Goal: Check status: Check status

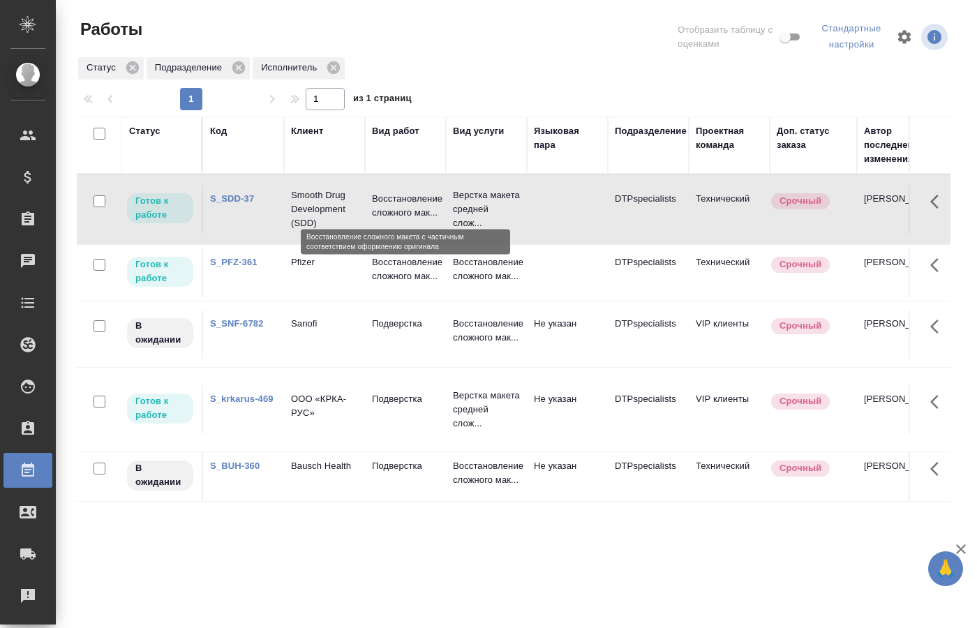
click at [389, 202] on p "Восстановление сложного мак..." at bounding box center [405, 206] width 67 height 28
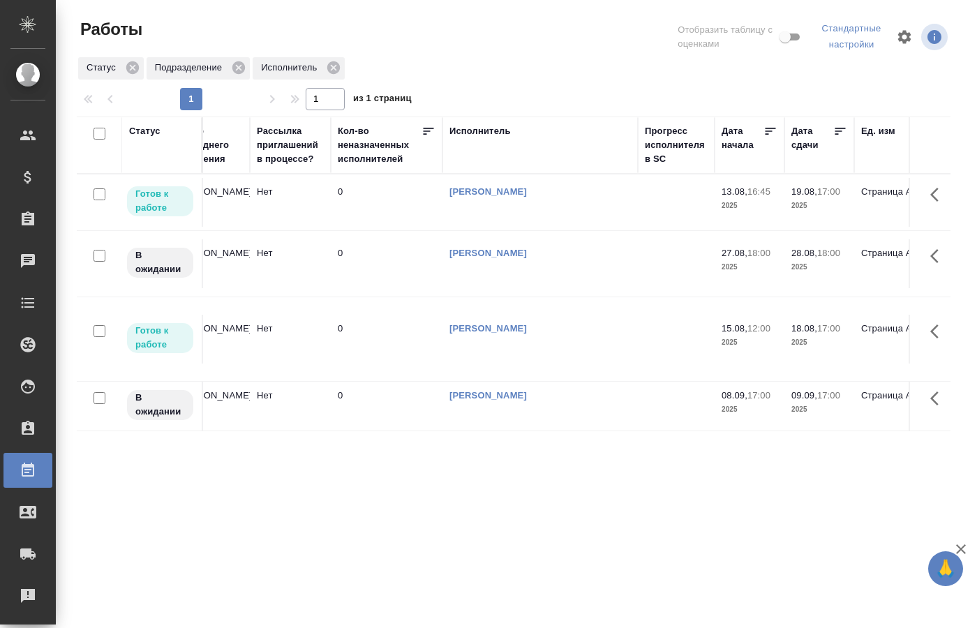
scroll to position [0, 681]
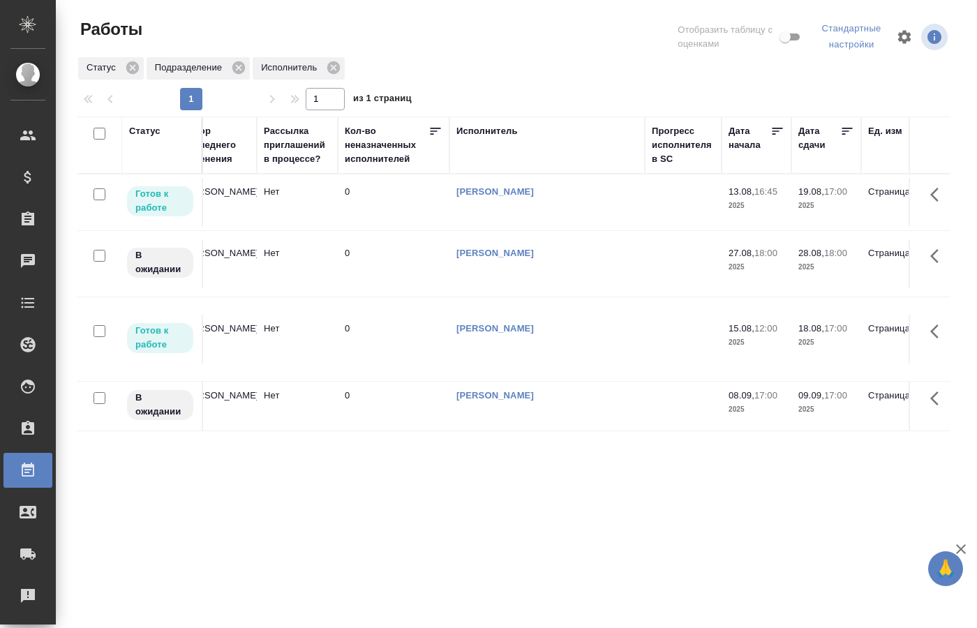
click at [337, 227] on td "Нет" at bounding box center [297, 202] width 81 height 49
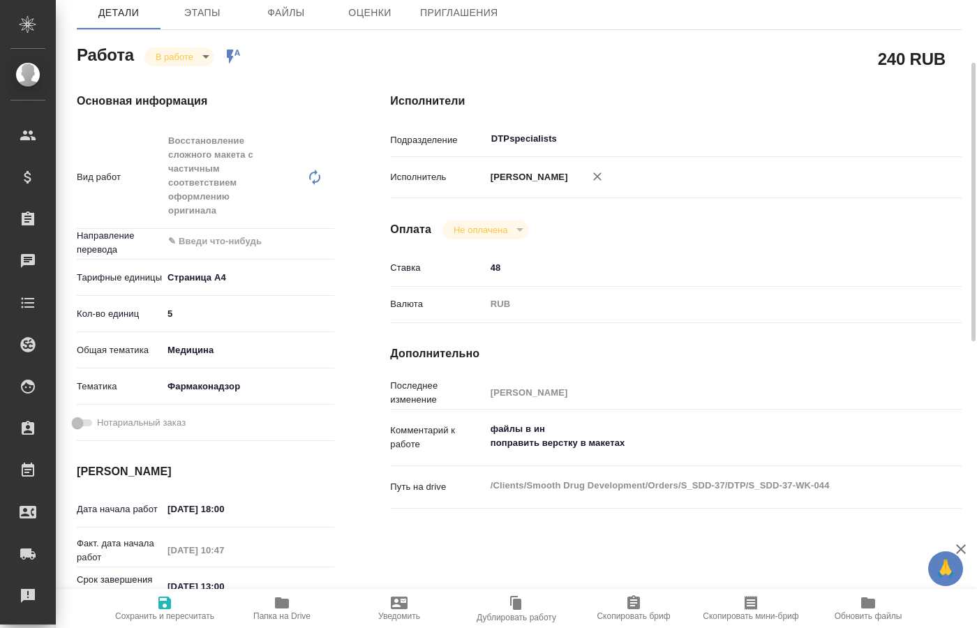
type textarea "x"
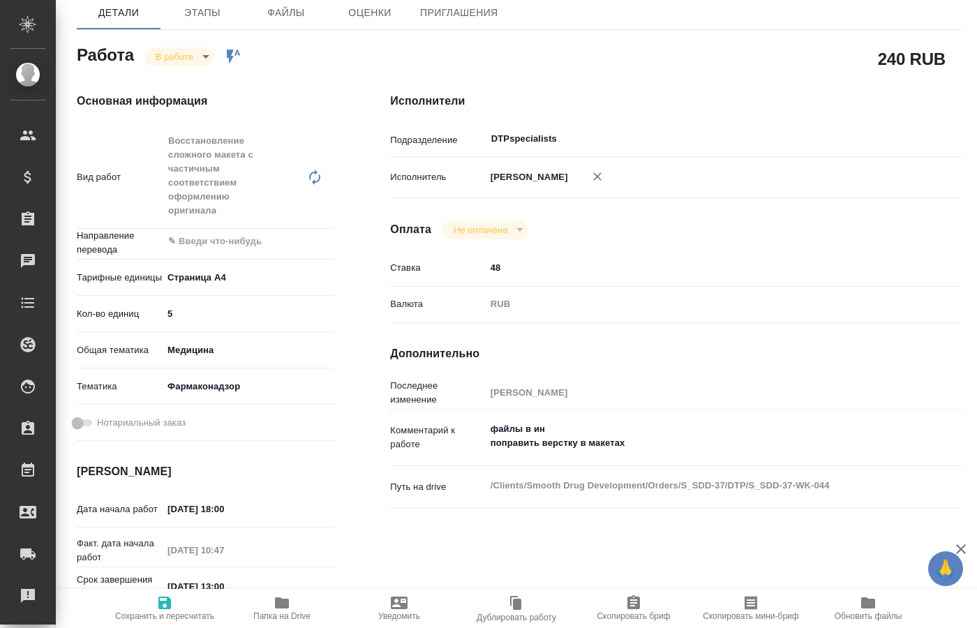
type textarea "x"
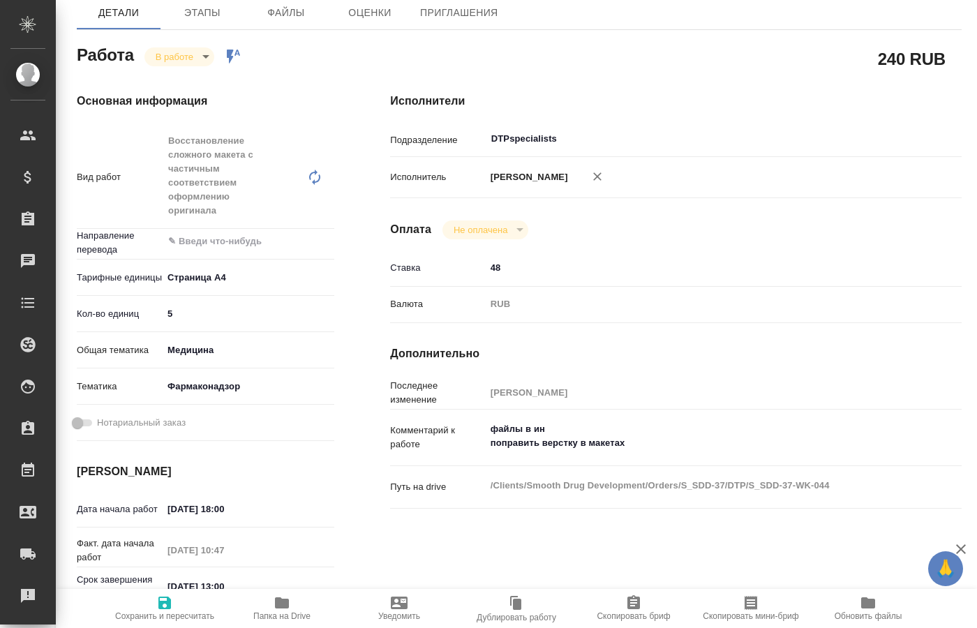
type textarea "x"
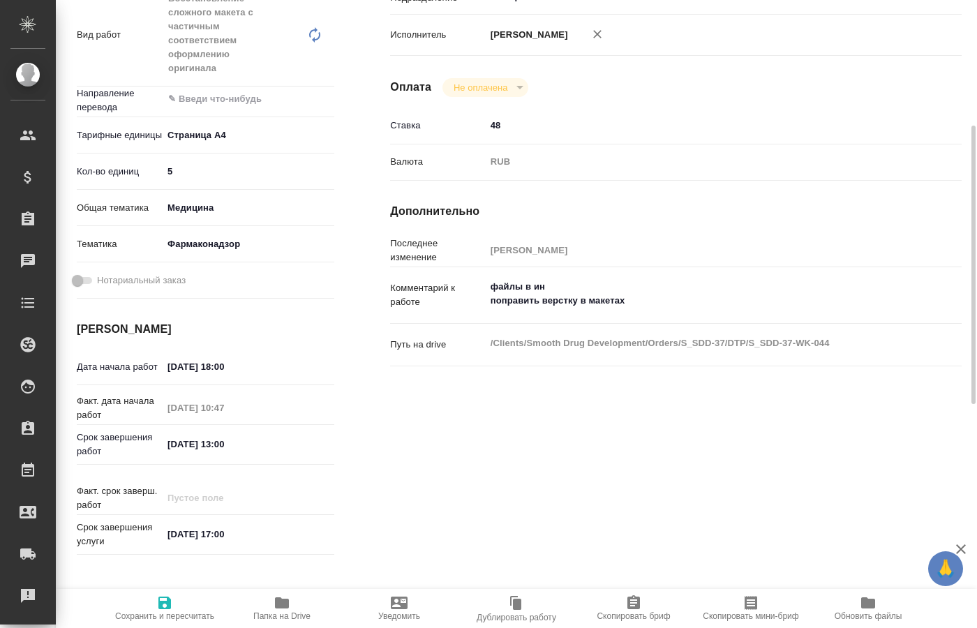
scroll to position [356, 0]
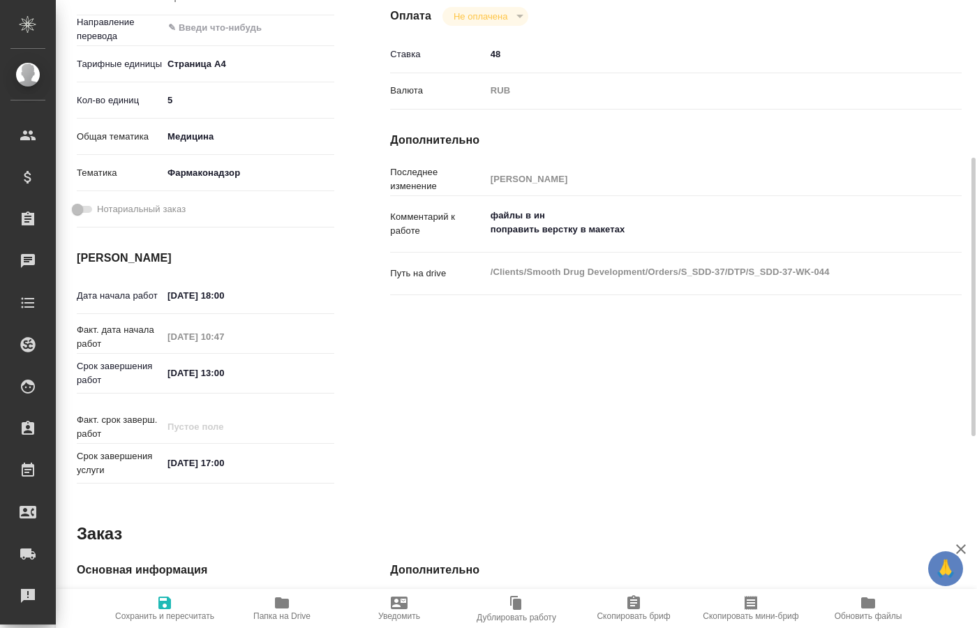
type textarea "x"
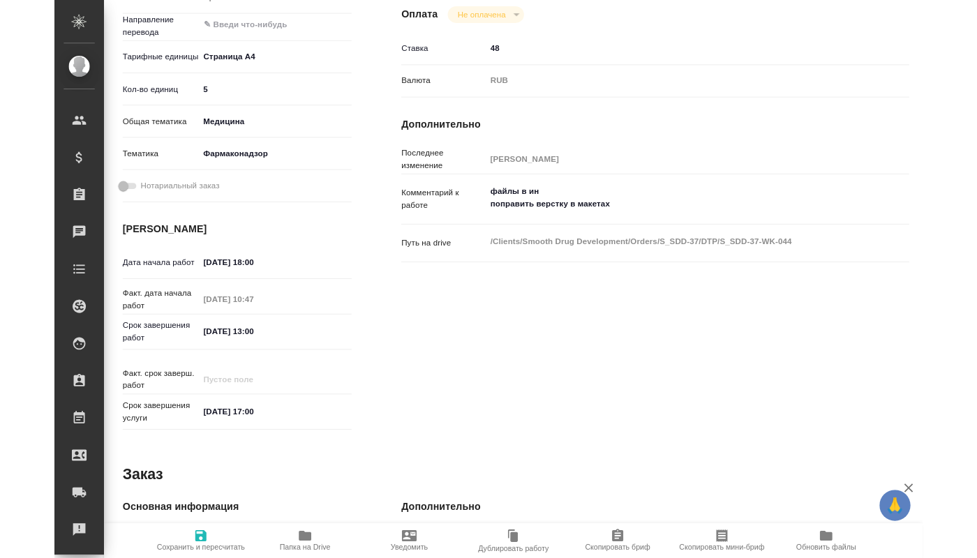
scroll to position [569, 0]
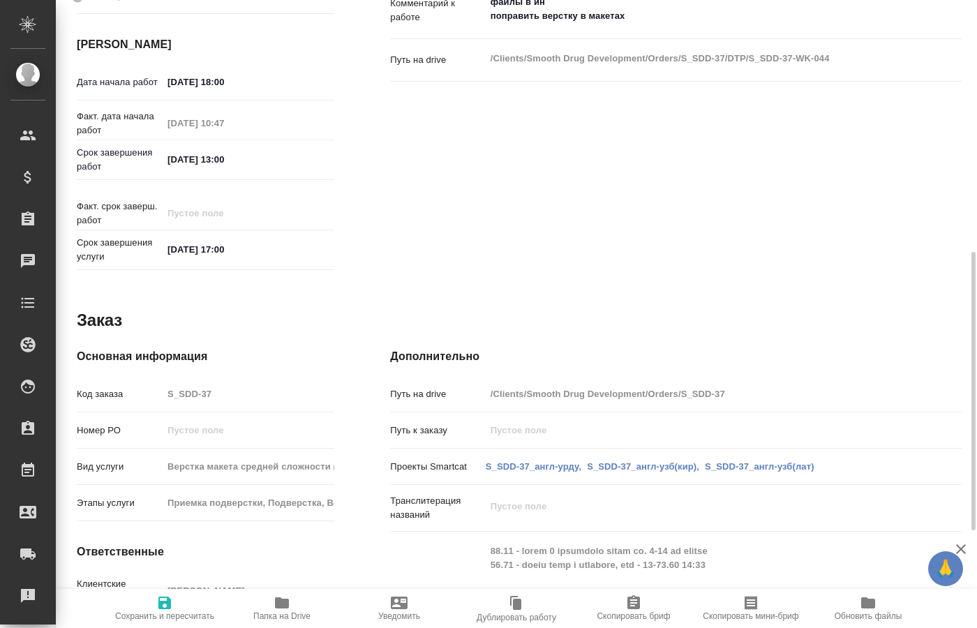
click at [260, 613] on span "Папка на Drive" at bounding box center [281, 616] width 57 height 10
type textarea "x"
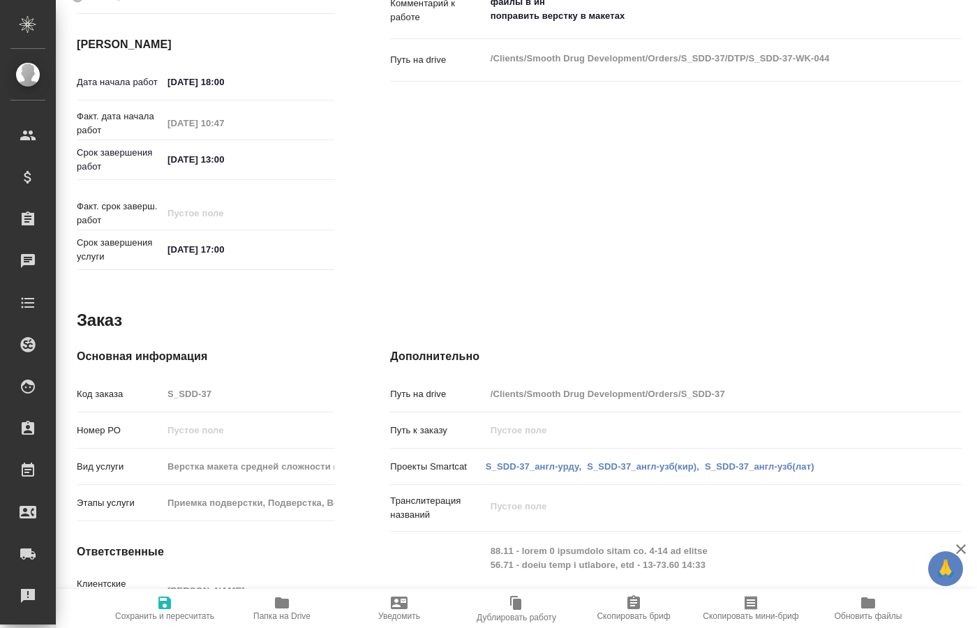
type textarea "x"
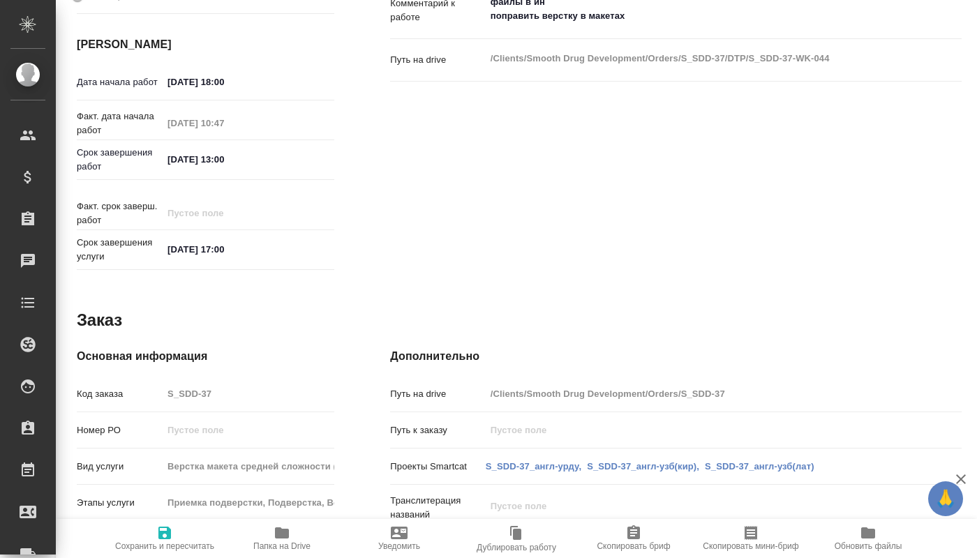
type textarea "x"
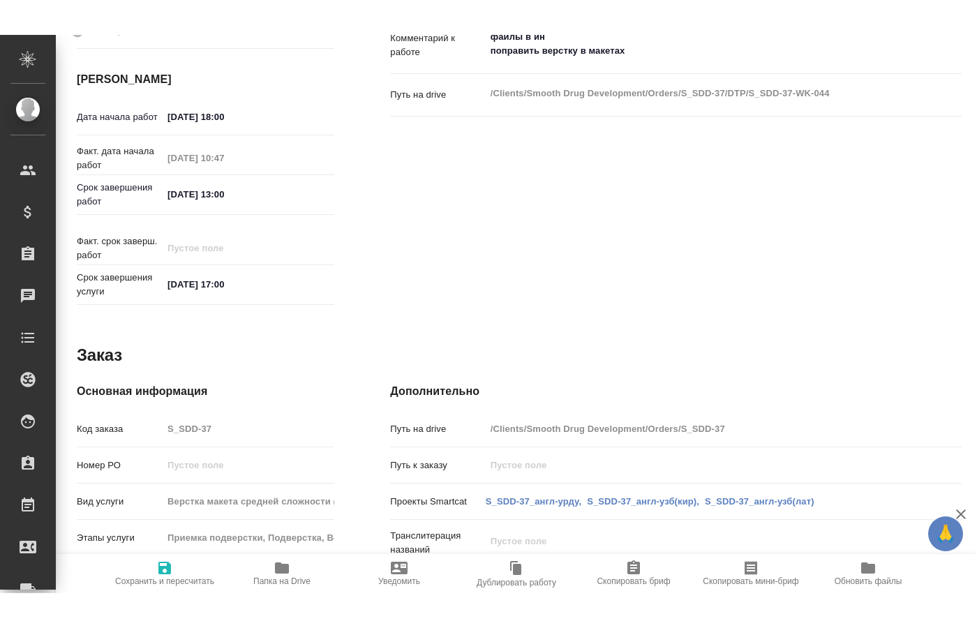
scroll to position [783, 0]
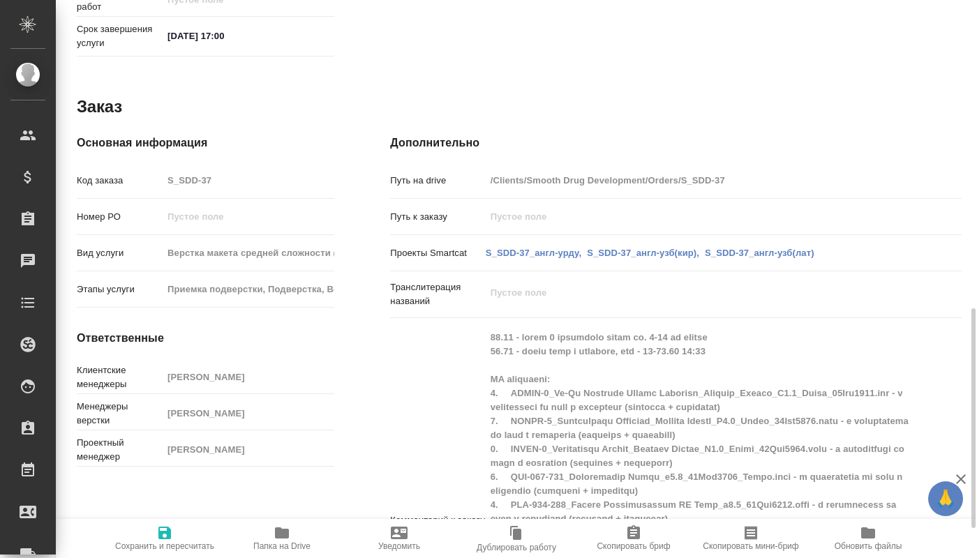
click at [277, 548] on span "Папка на Drive" at bounding box center [281, 546] width 57 height 10
click at [276, 545] on span "Папка на Drive" at bounding box center [281, 546] width 57 height 10
type textarea "x"
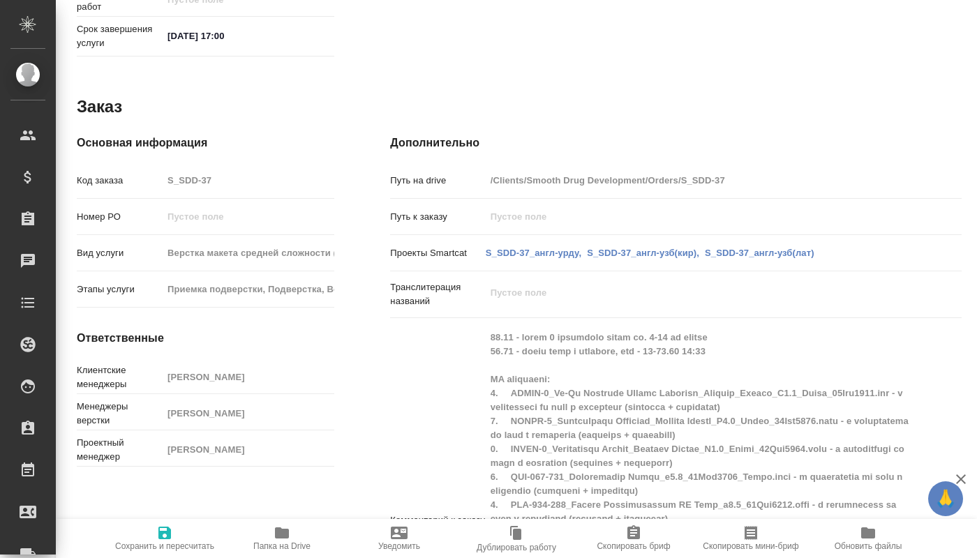
type textarea "x"
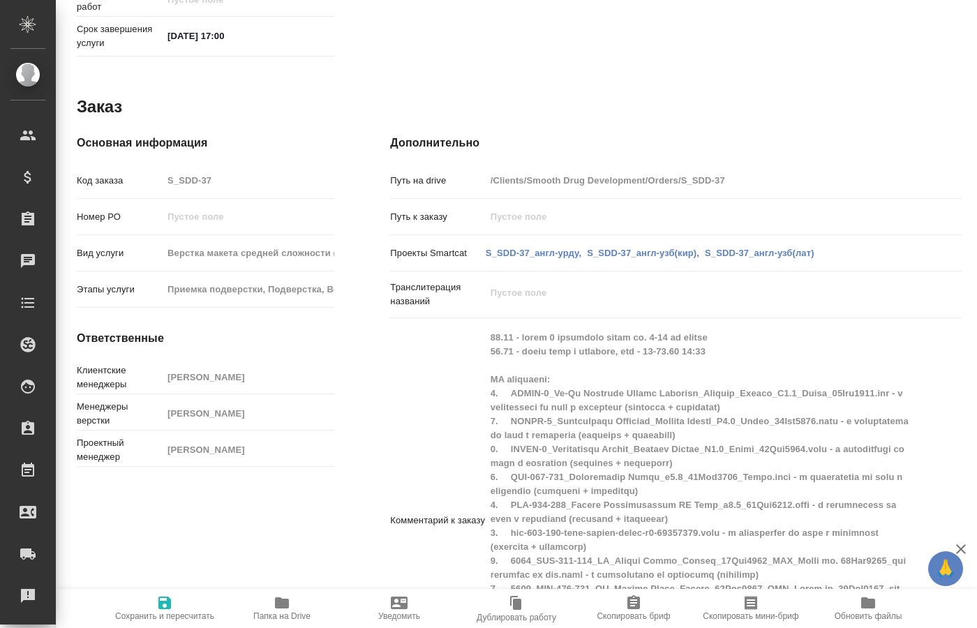
type textarea "x"
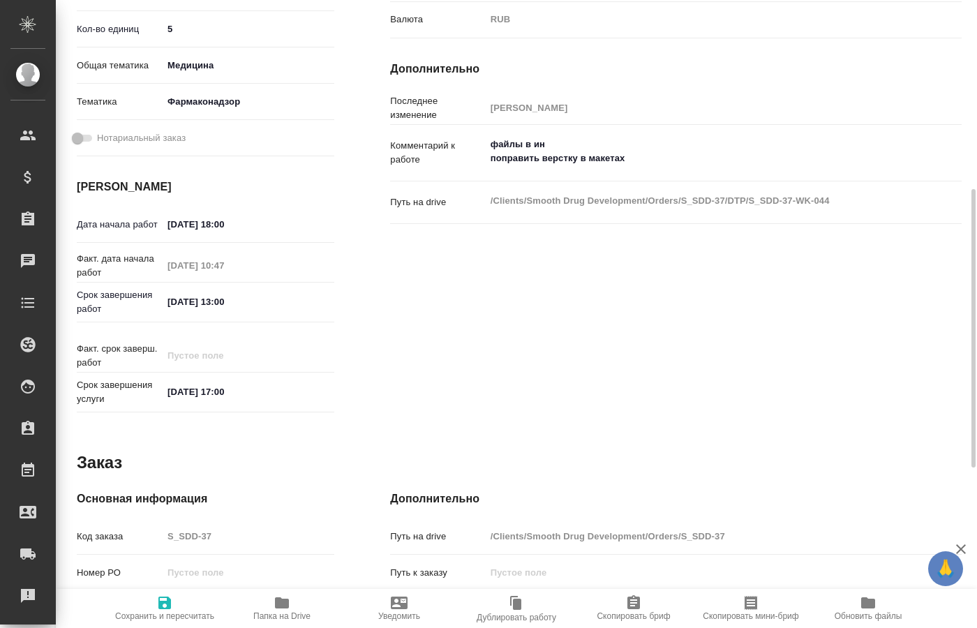
scroll to position [142, 0]
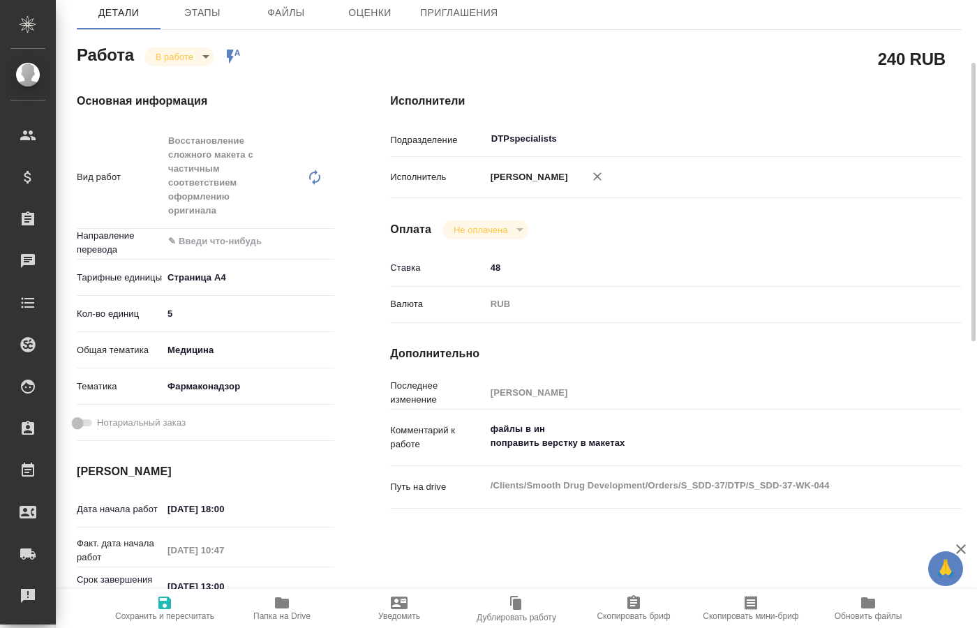
click at [205, 51] on body "🙏 .cls-1 fill:#fff; AWATERA Kucherenko Oksana Клиенты Спецификации Заказы 0 Чат…" at bounding box center [488, 314] width 977 height 628
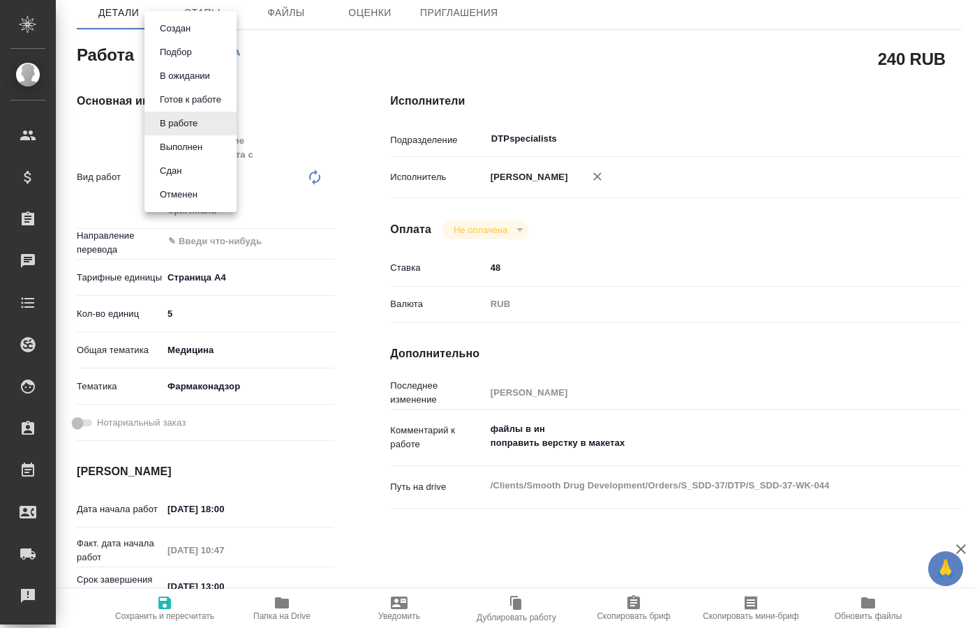
click at [212, 147] on li "Выполнен" at bounding box center [190, 147] width 92 height 24
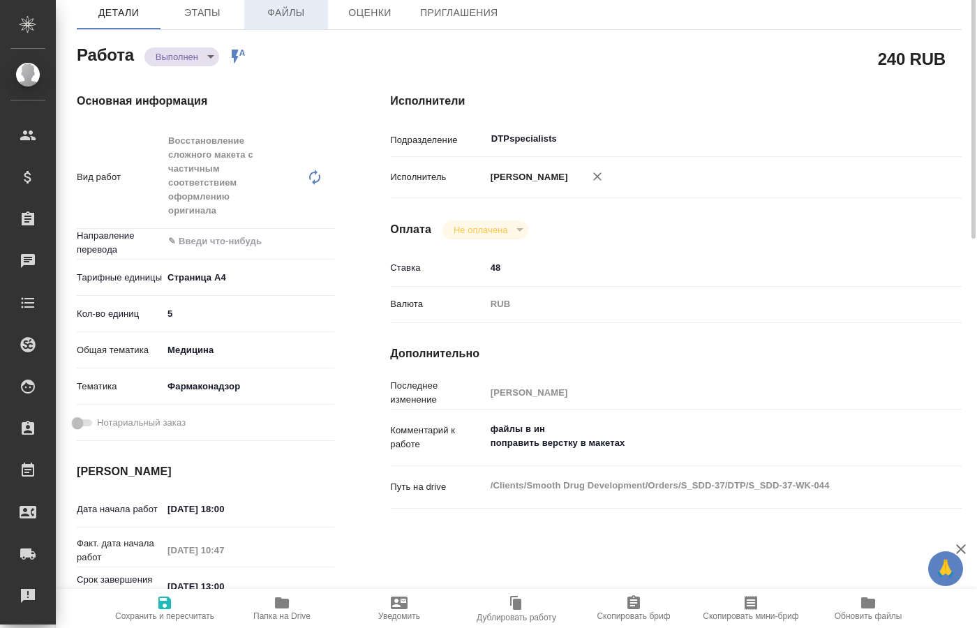
scroll to position [0, 0]
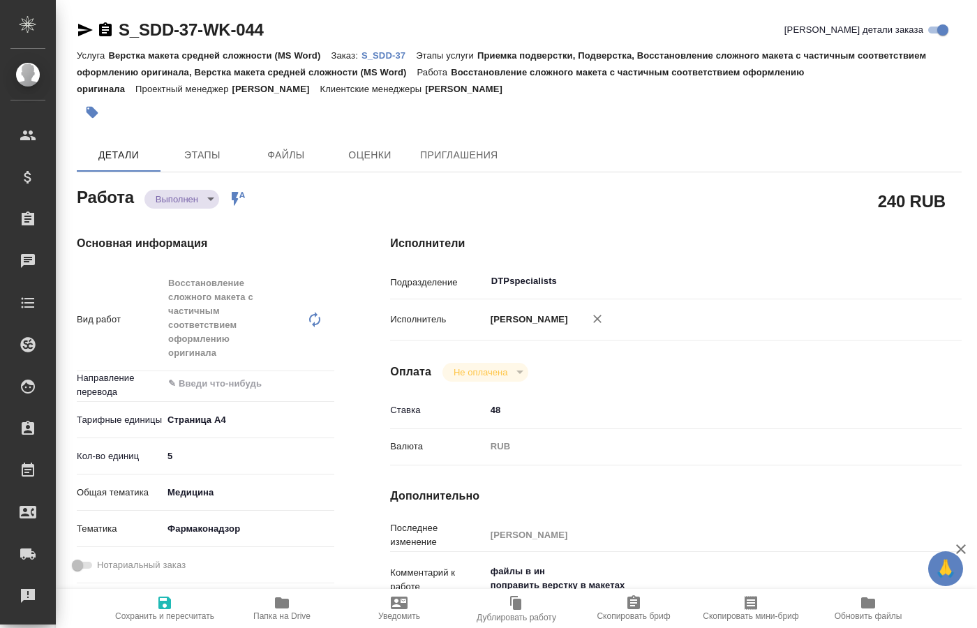
click at [379, 57] on p "S_SDD-37" at bounding box center [388, 55] width 54 height 10
type textarea "x"
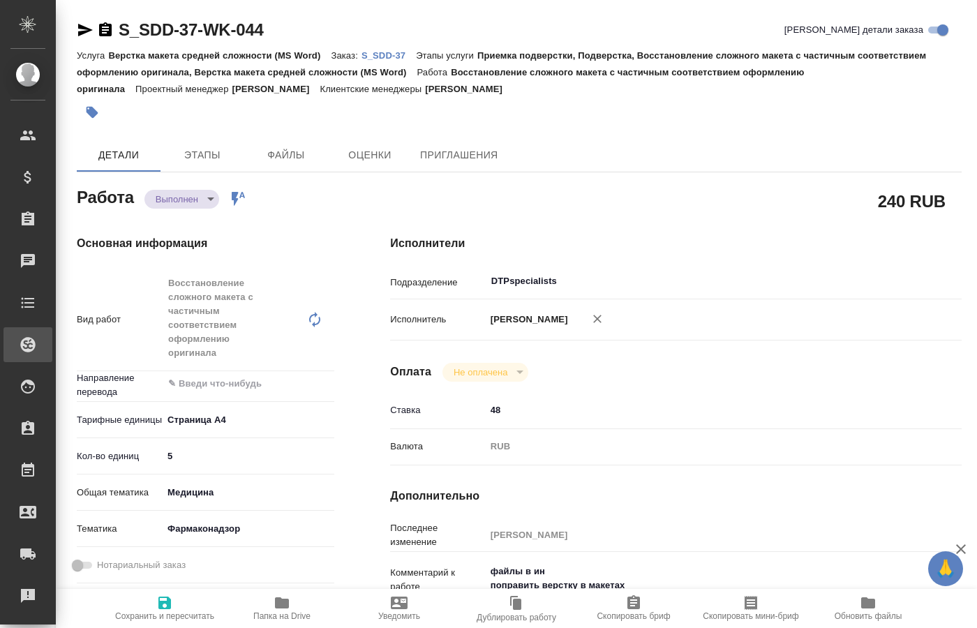
type textarea "x"
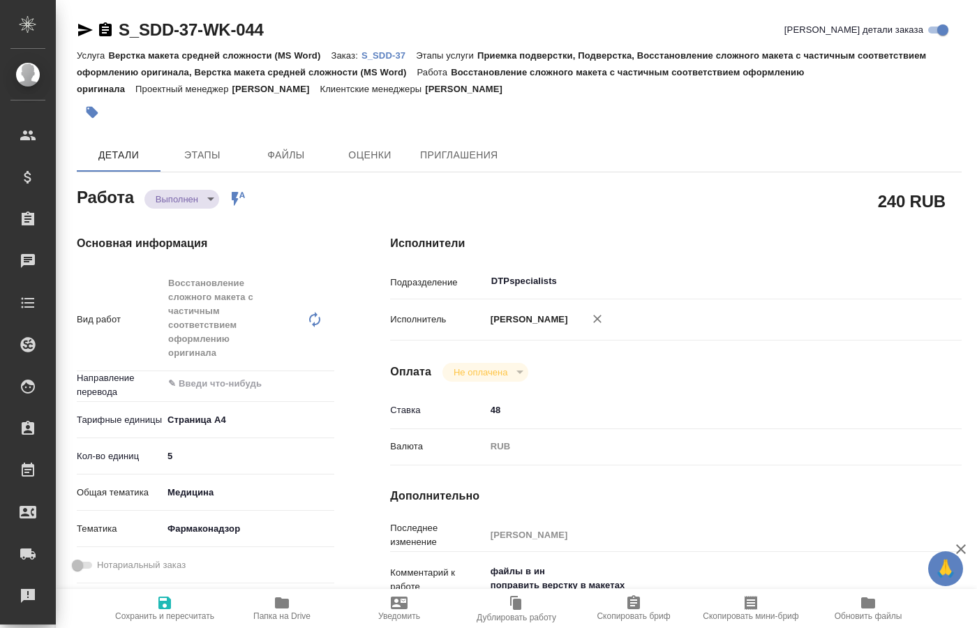
type textarea "x"
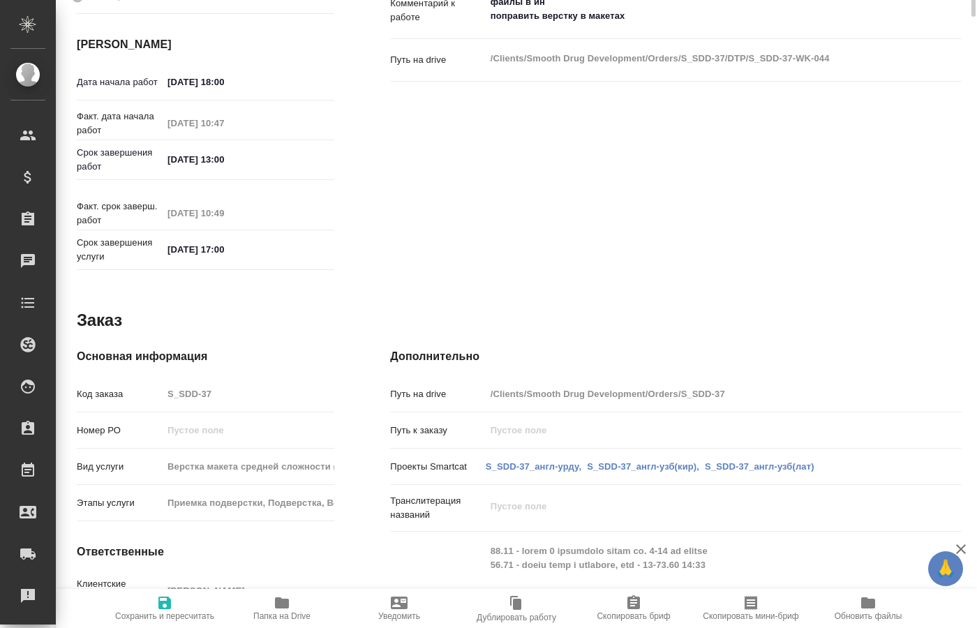
scroll to position [142, 0]
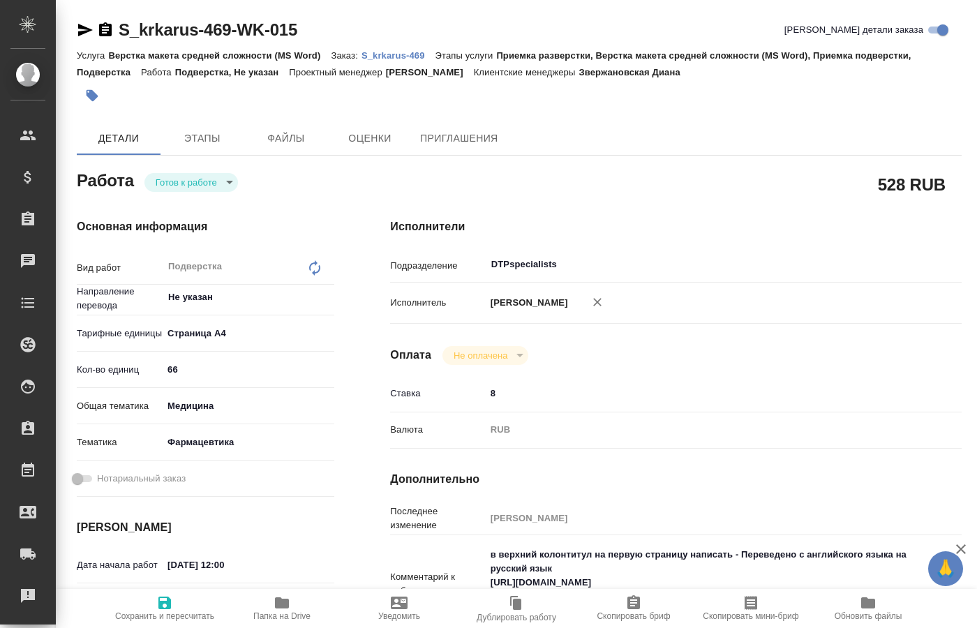
type textarea "x"
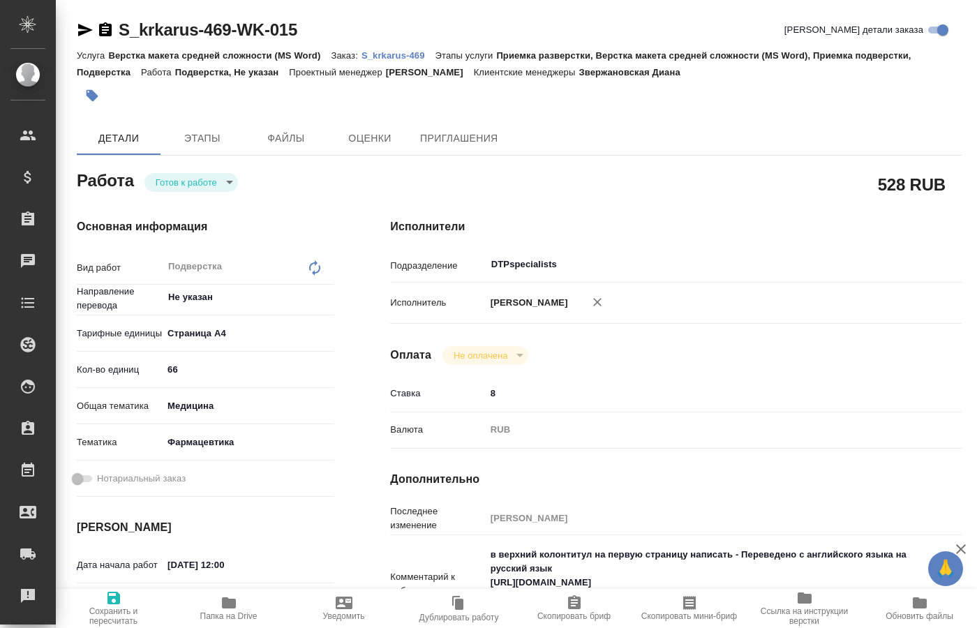
type textarea "x"
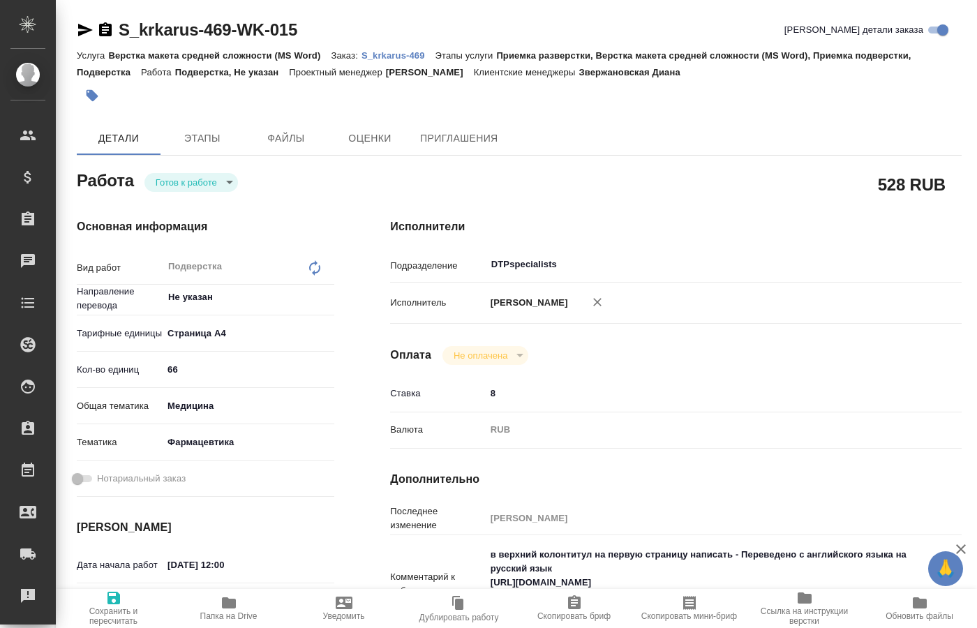
type textarea "x"
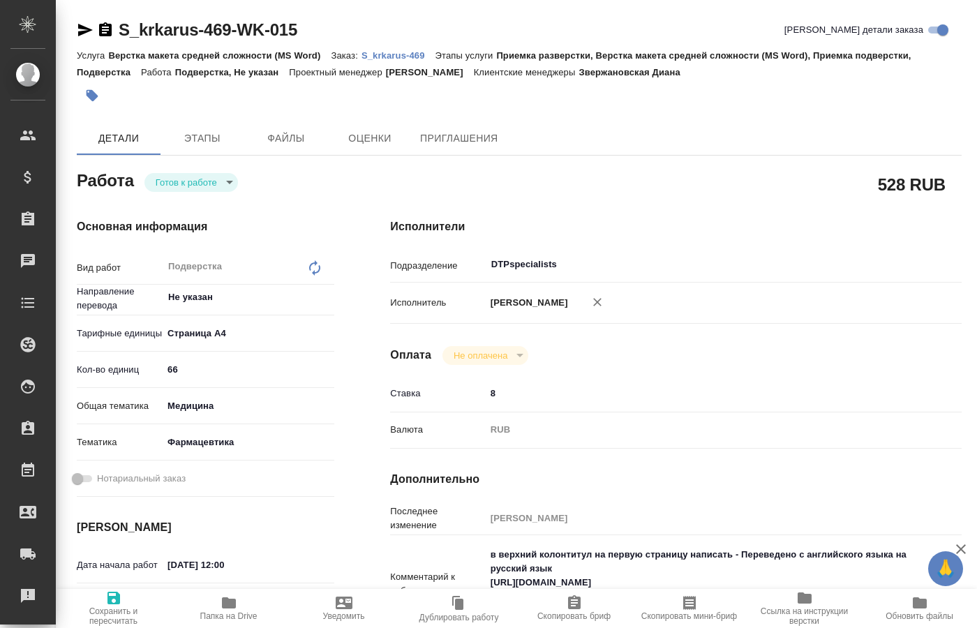
type textarea "x"
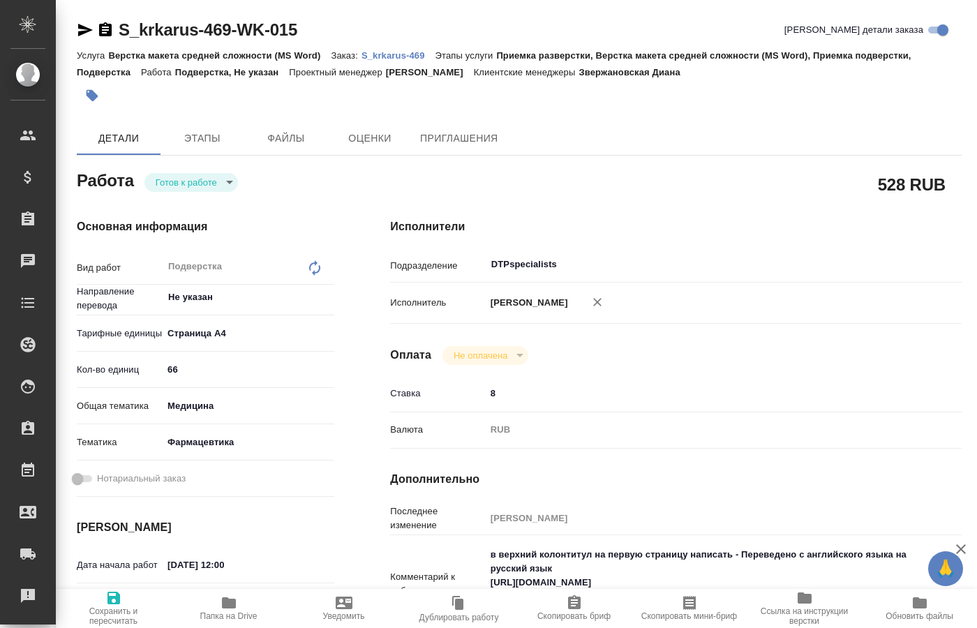
type textarea "x"
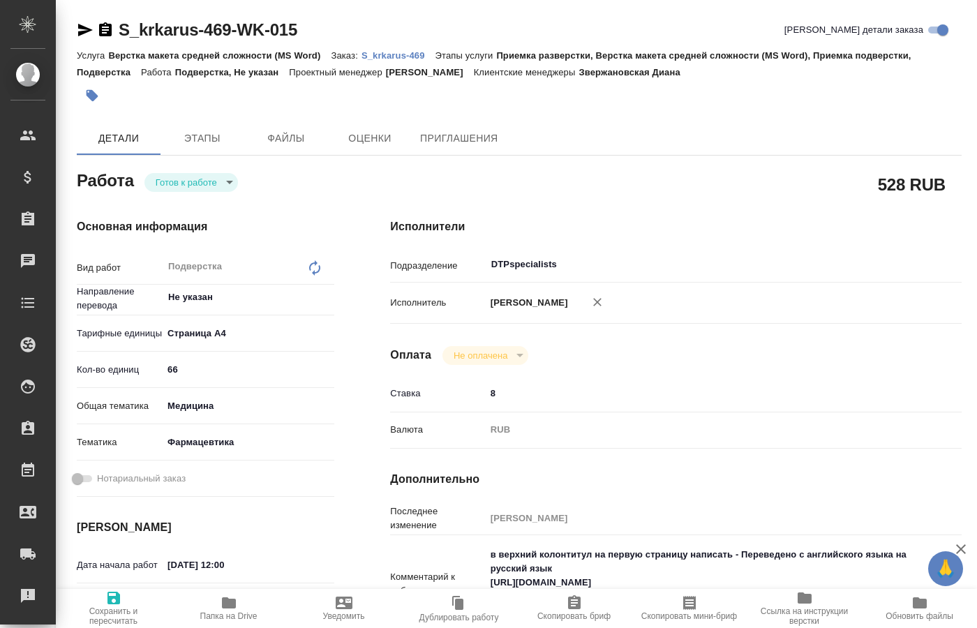
click at [221, 616] on span "Папка на Drive" at bounding box center [228, 616] width 57 height 10
type textarea "x"
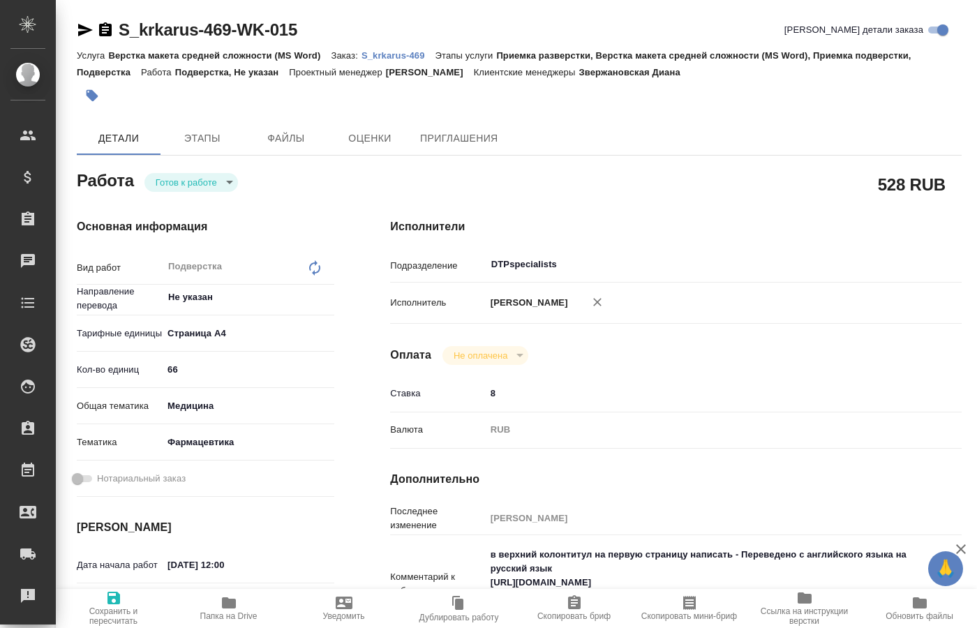
type textarea "x"
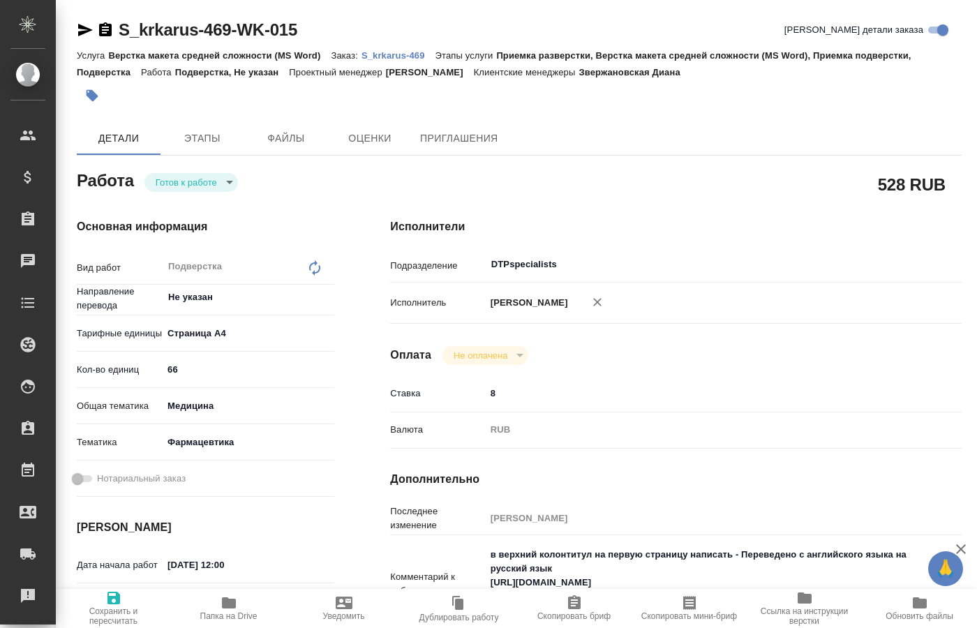
type textarea "x"
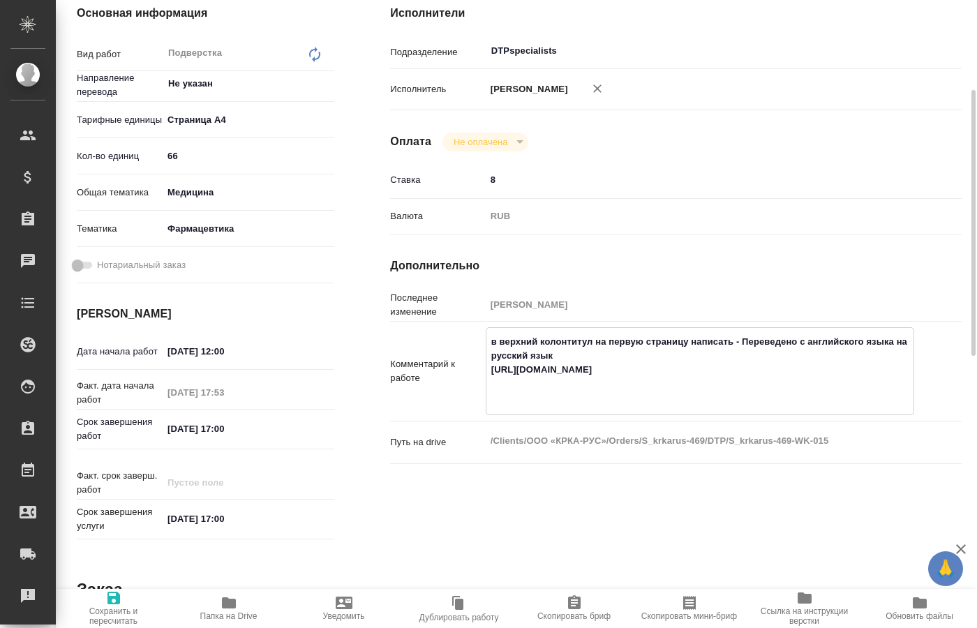
drag, startPoint x: 492, startPoint y: 366, endPoint x: 930, endPoint y: 403, distance: 439.7
click at [913, 403] on textarea "в верхний колонтитул на первую страницу написать - Переведено с английского язы…" at bounding box center [699, 370] width 427 height 80
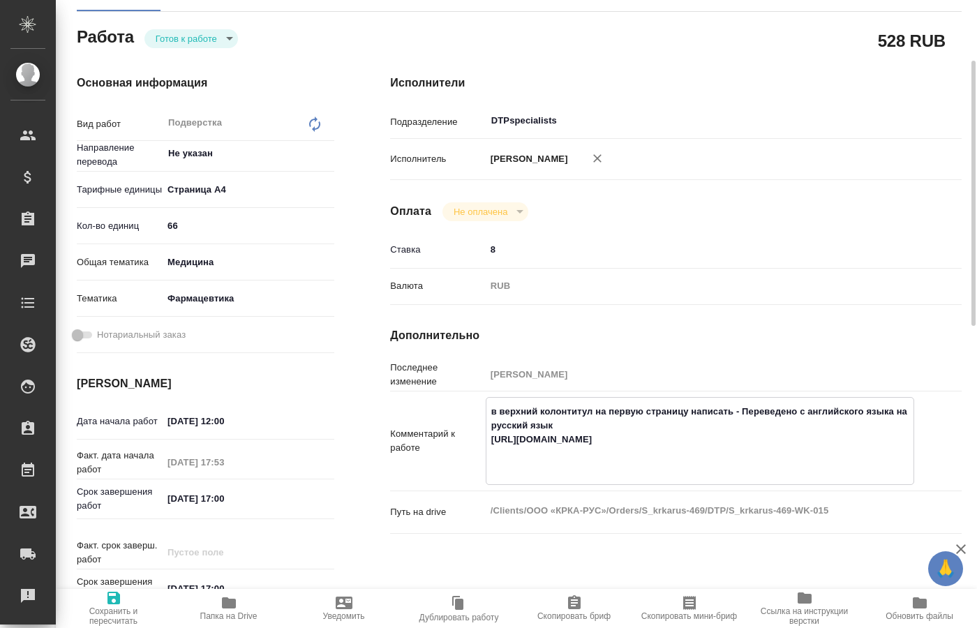
scroll to position [0, 0]
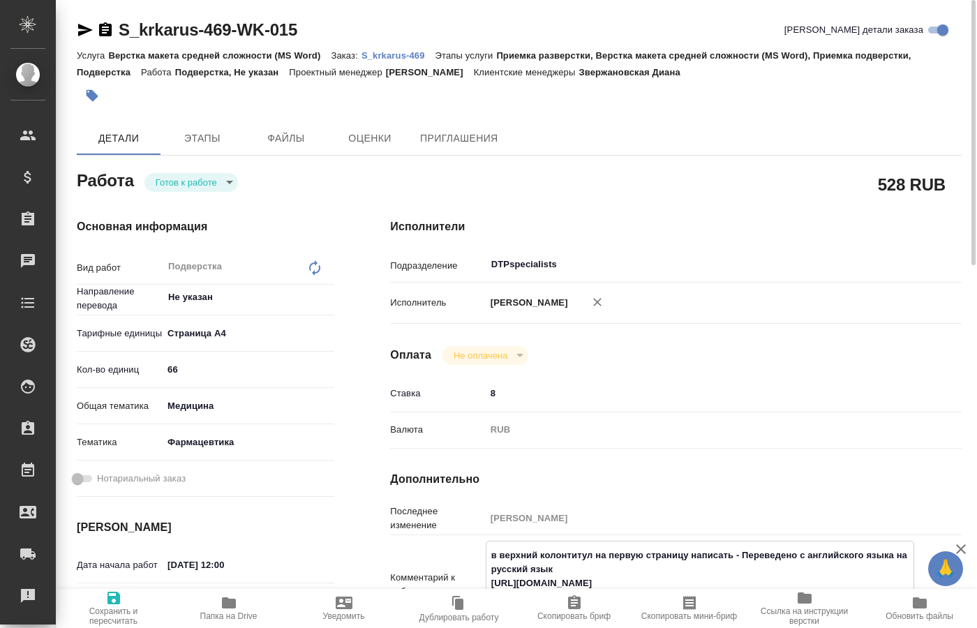
type textarea "x"
click at [394, 53] on p "S_krkarus-469" at bounding box center [398, 55] width 74 height 10
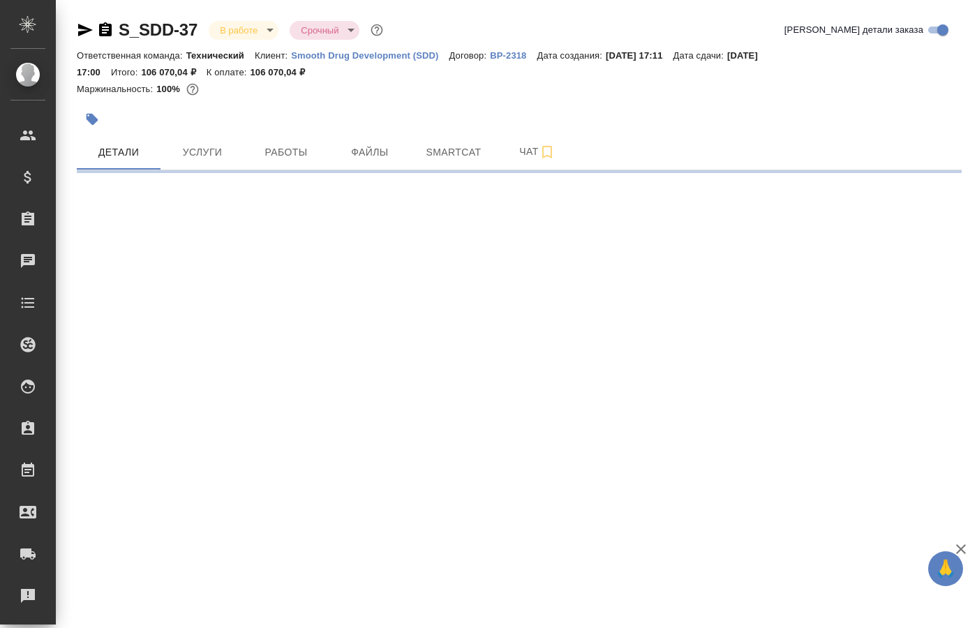
select select "RU"
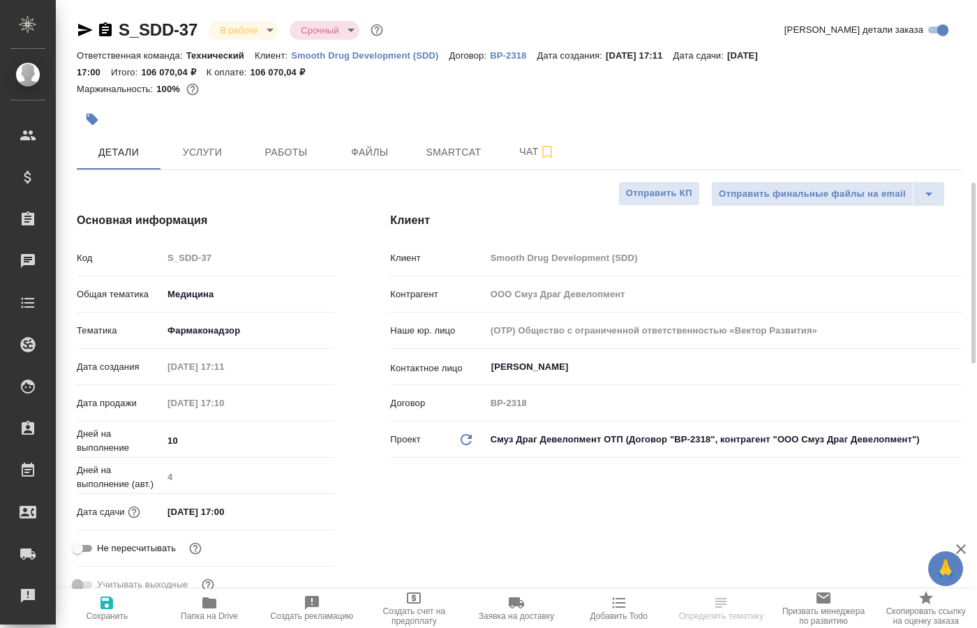
type textarea "x"
type input "[PERSON_NAME]"
type input "[PERSON_NAME]pavlova"
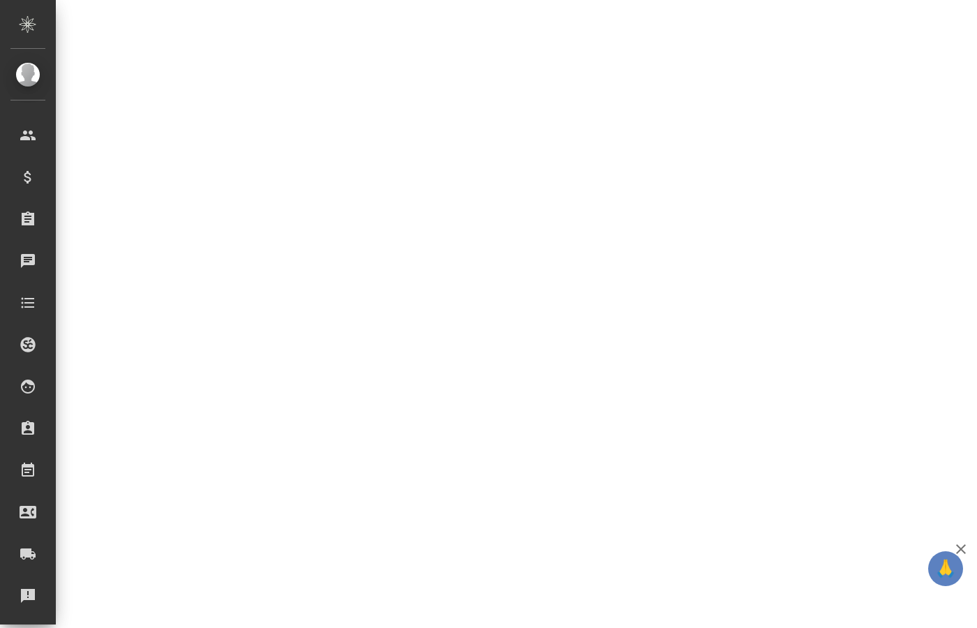
scroll to position [783, 0]
select select "RU"
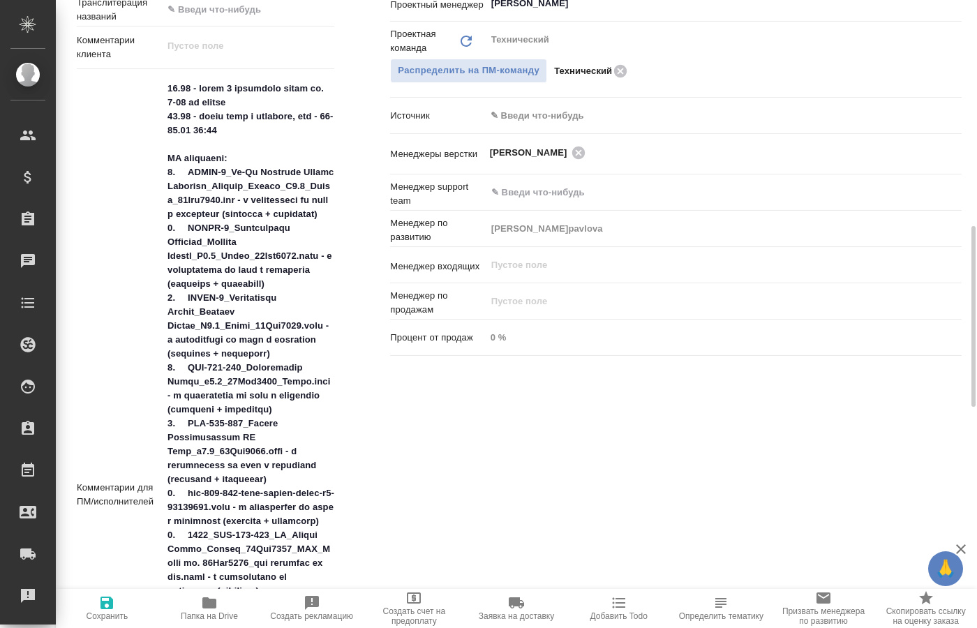
type textarea "x"
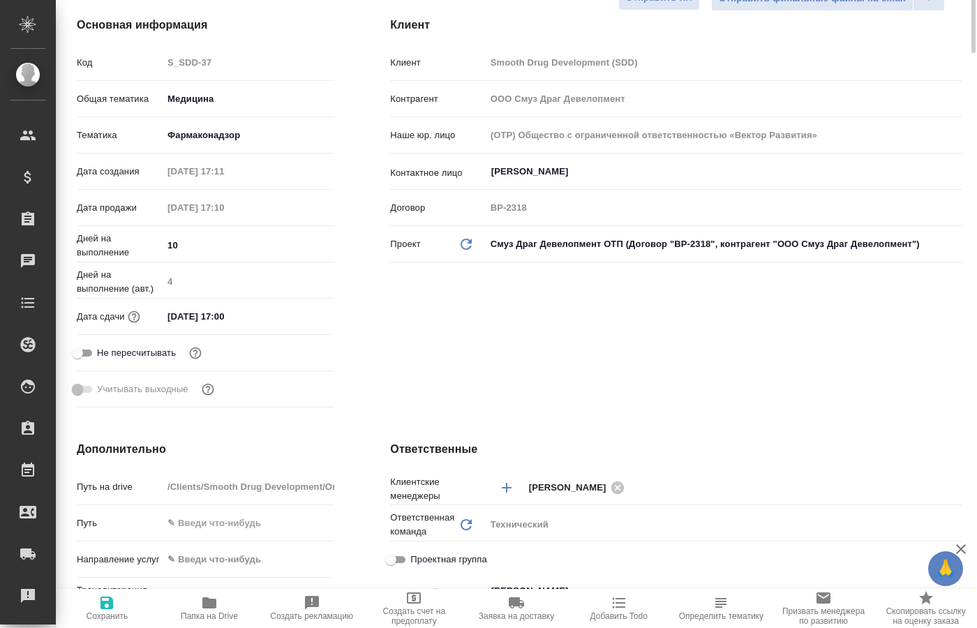
scroll to position [53, 0]
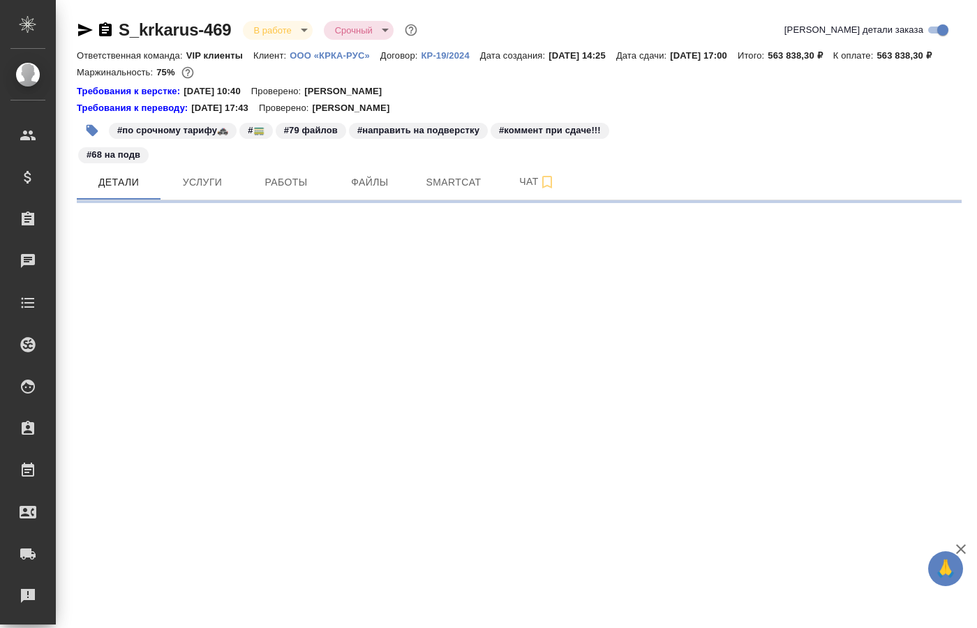
select select "RU"
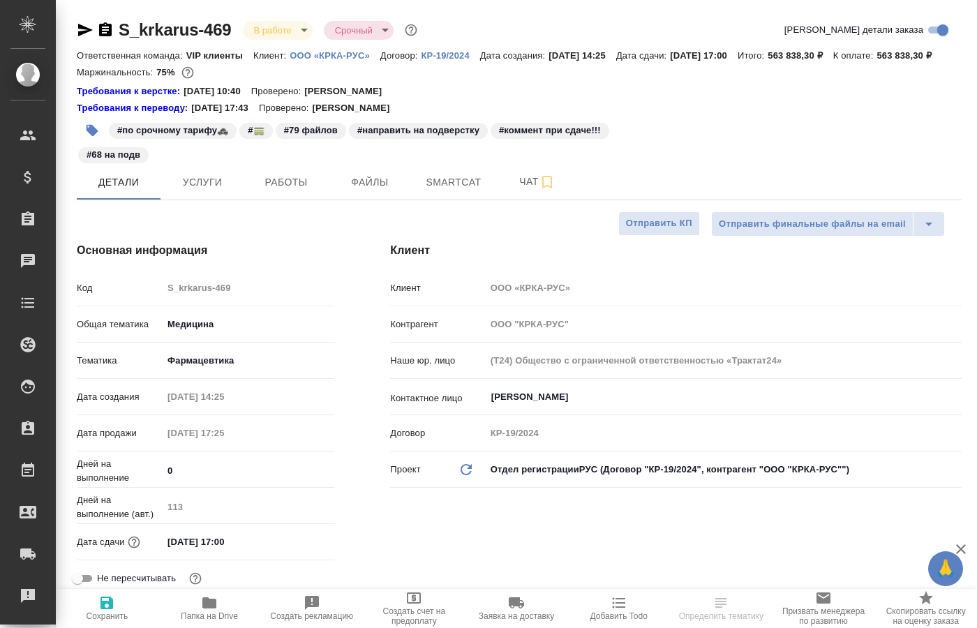
type textarea "x"
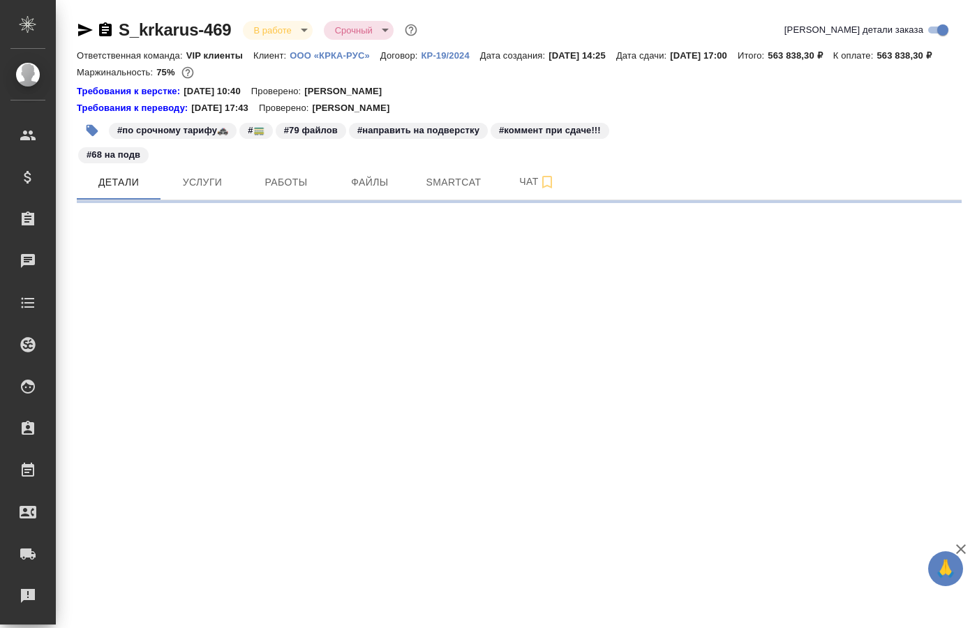
select select "RU"
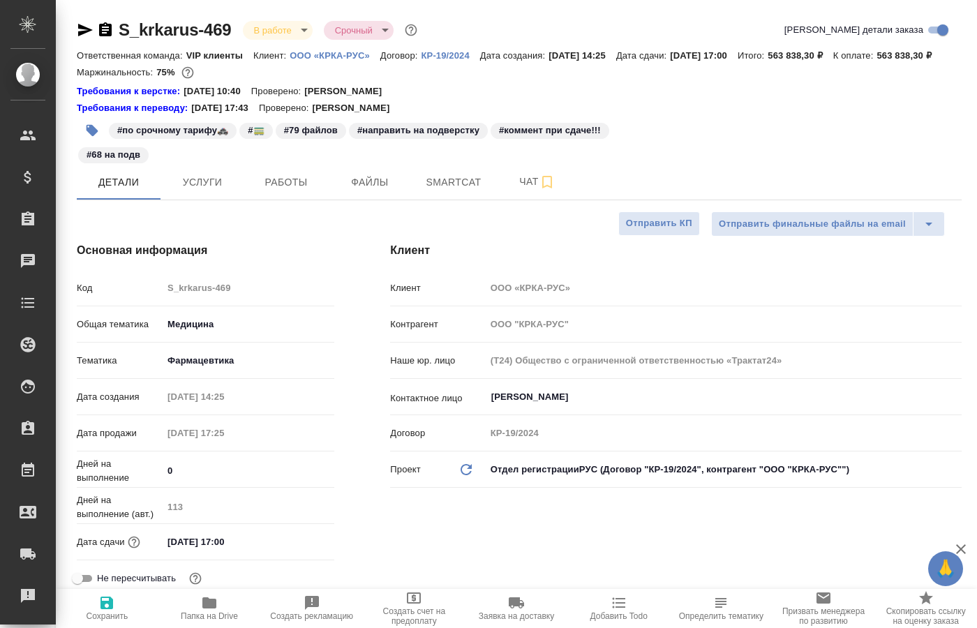
type textarea "x"
